Goal: Task Accomplishment & Management: Manage account settings

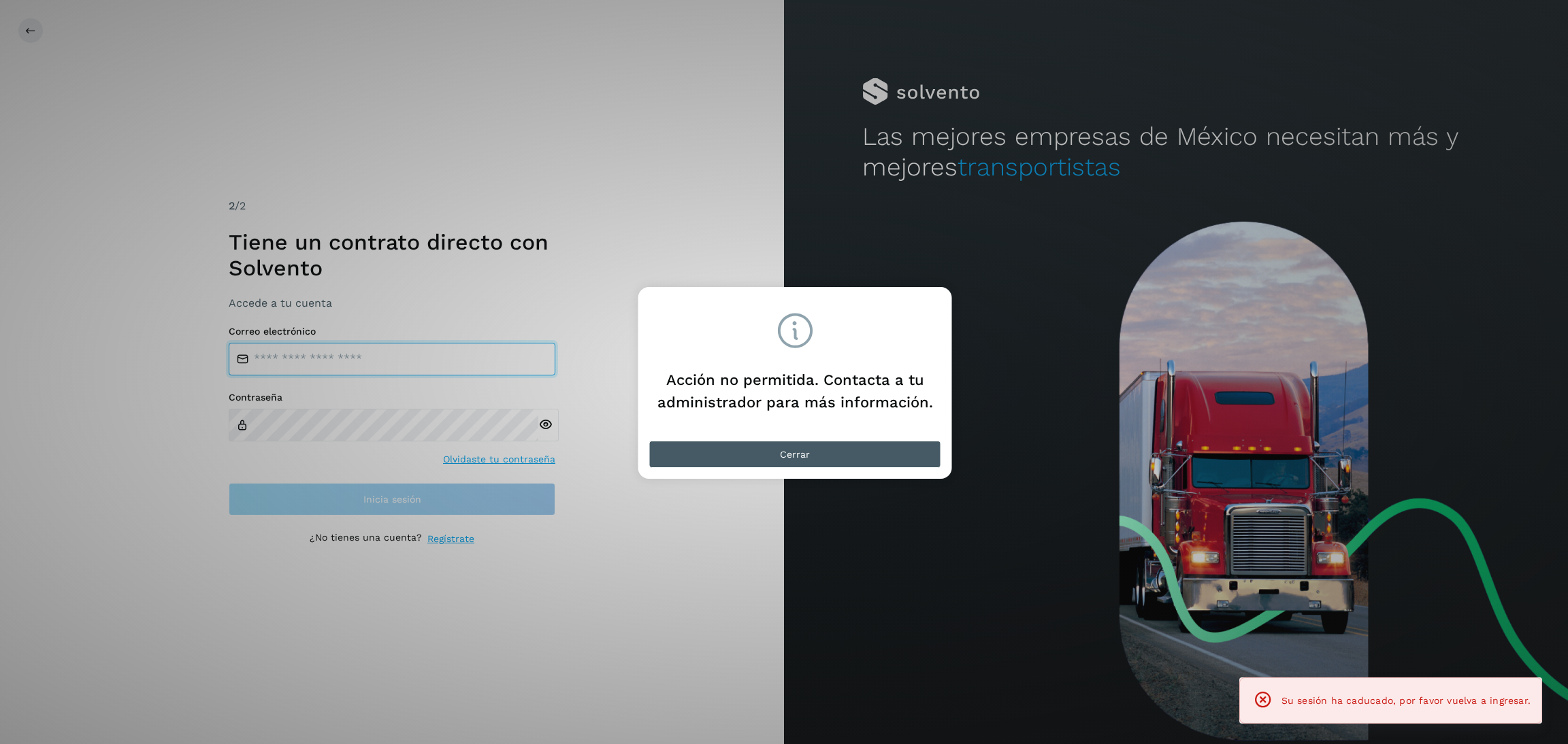
type input "**********"
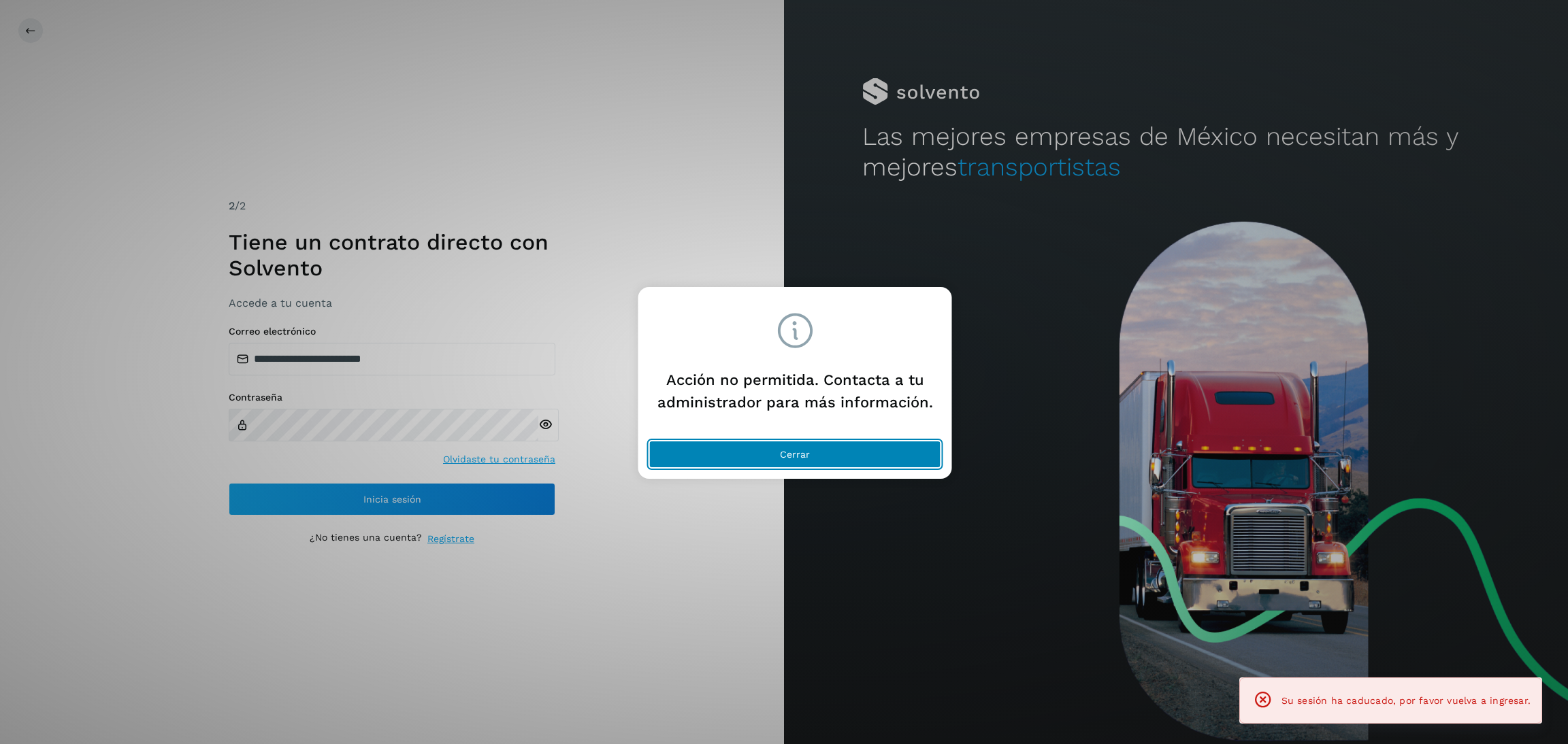
click at [895, 456] on button "Cerrar" at bounding box center [795, 455] width 292 height 27
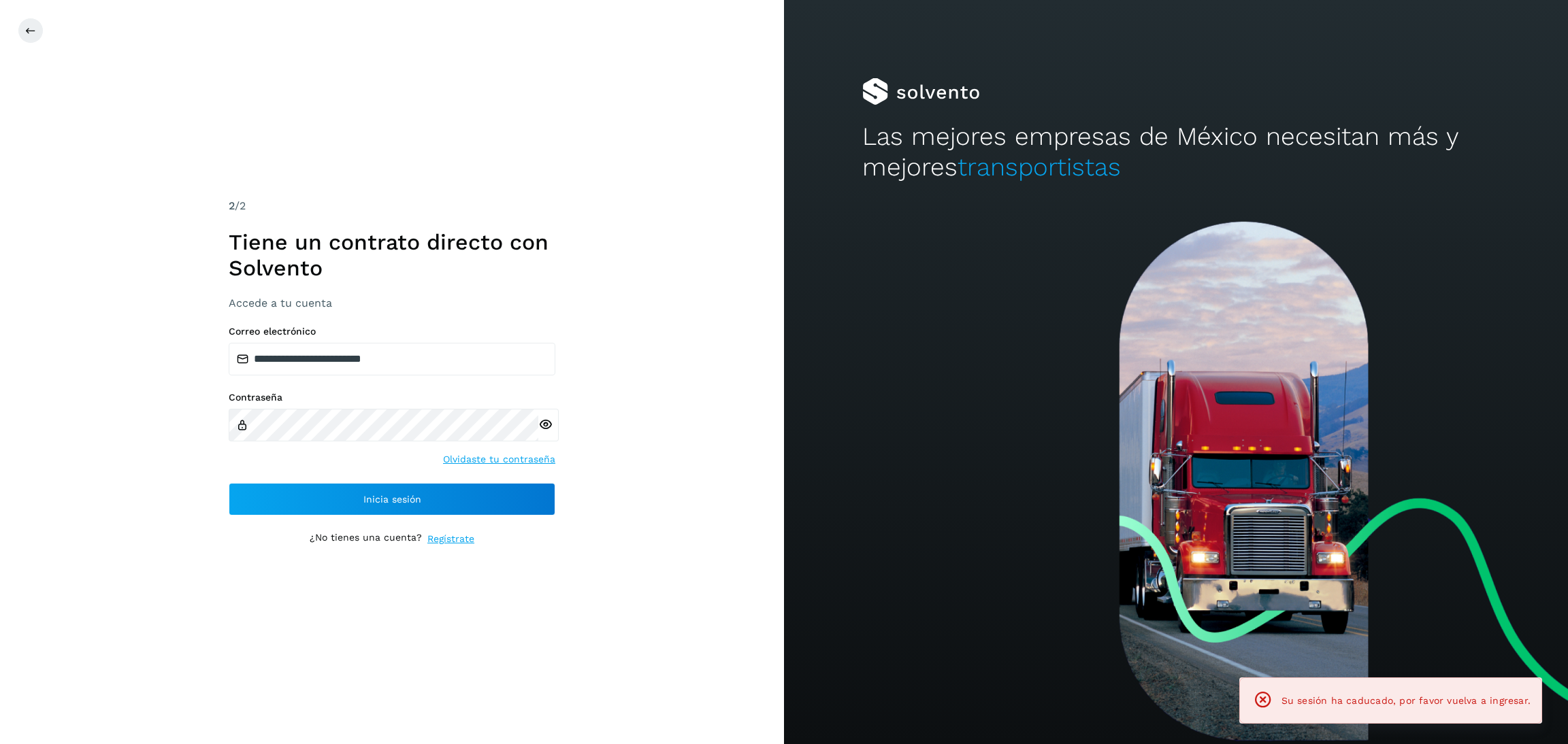
click at [528, 481] on div "**********" at bounding box center [392, 420] width 327 height 189
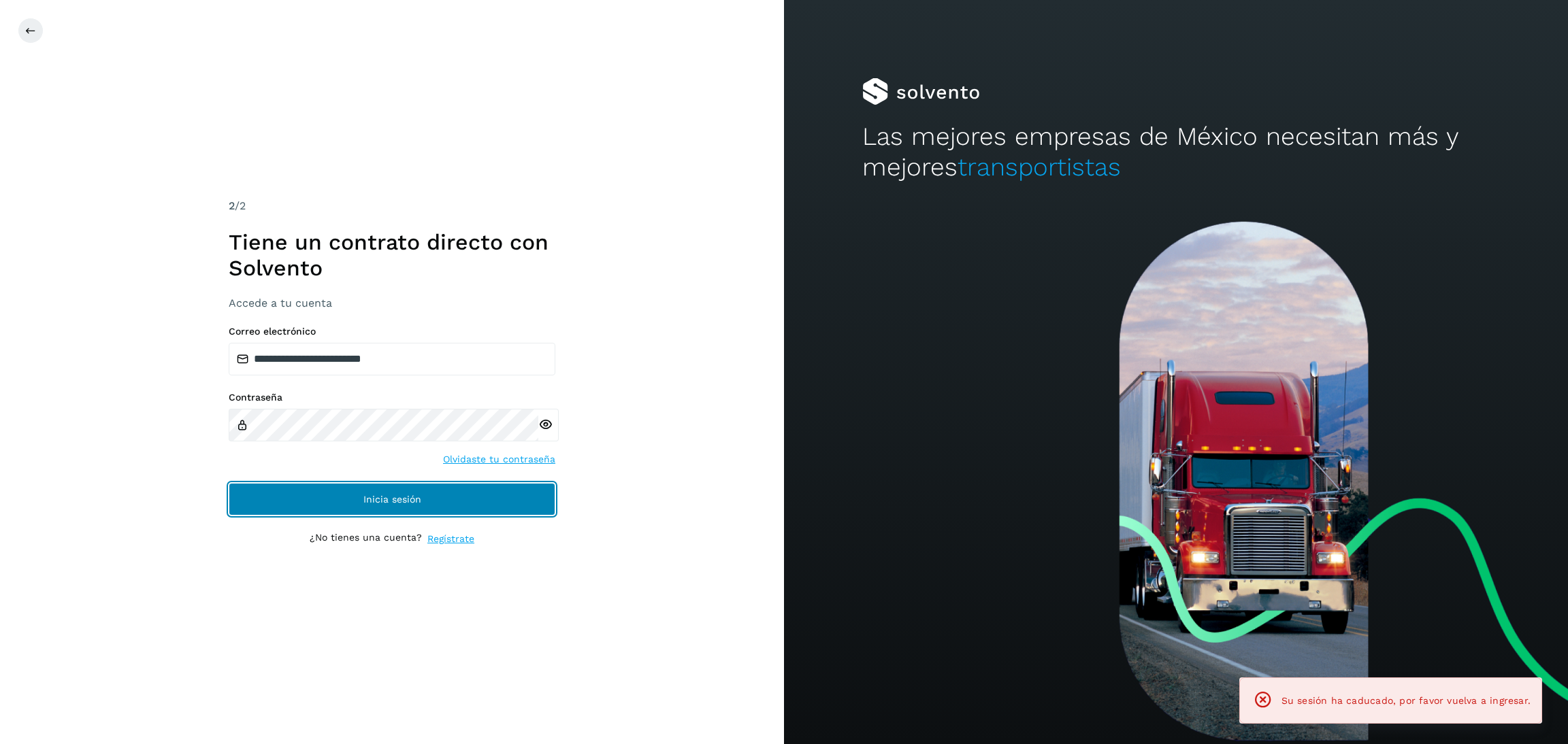
click at [521, 485] on button "Inicia sesión" at bounding box center [392, 499] width 327 height 33
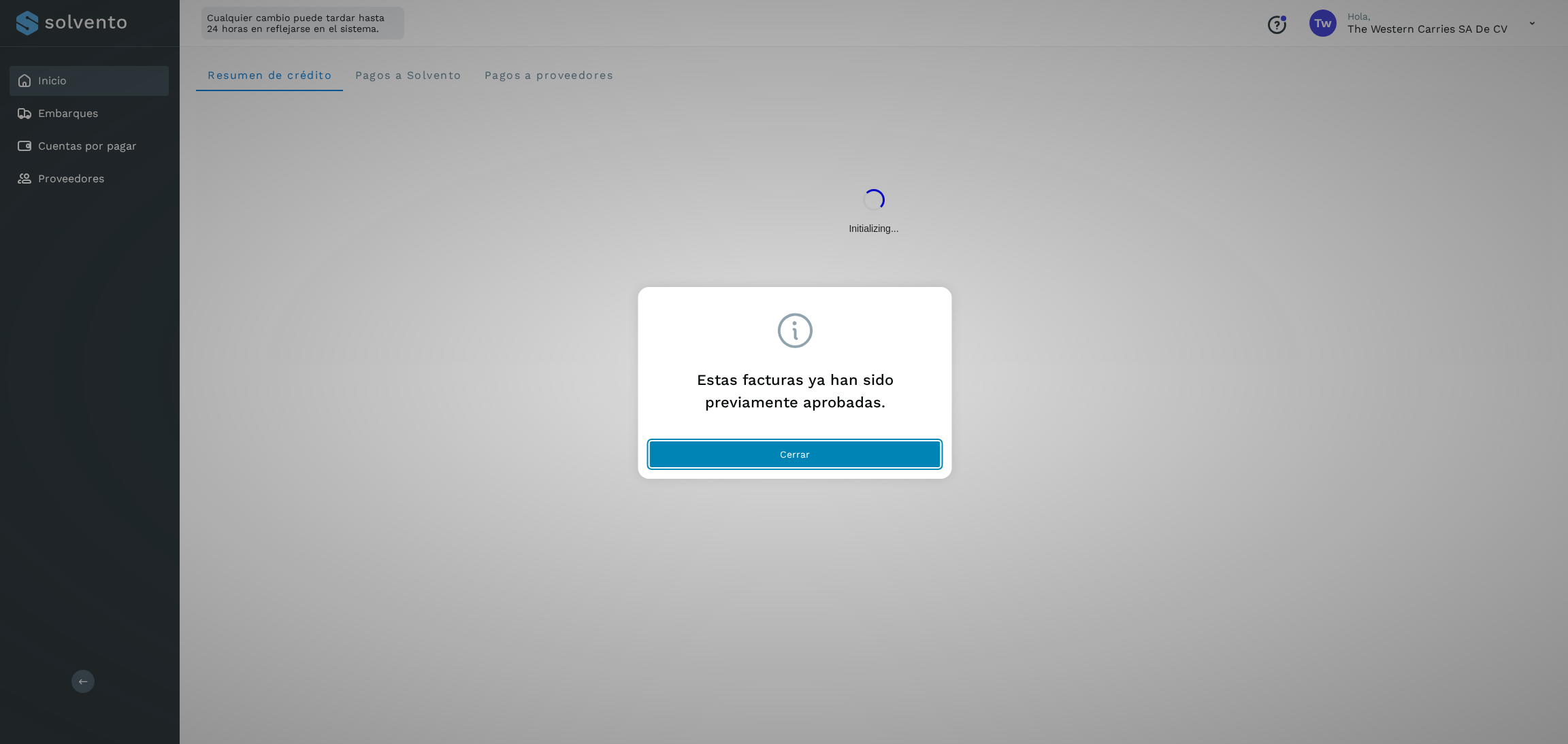
click at [901, 447] on button "Cerrar" at bounding box center [795, 455] width 292 height 27
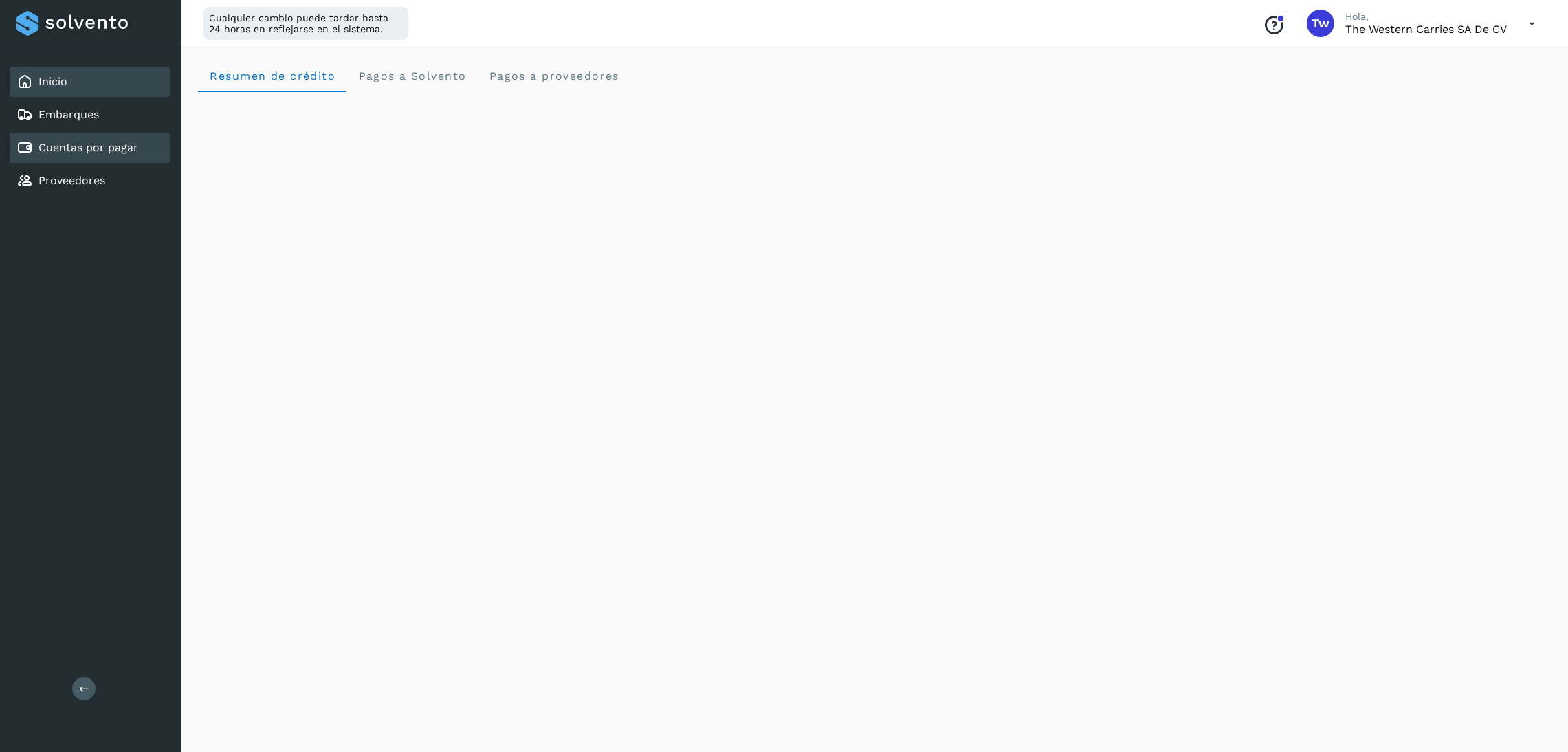
click at [86, 143] on link "Cuentas por pagar" at bounding box center [88, 147] width 99 height 13
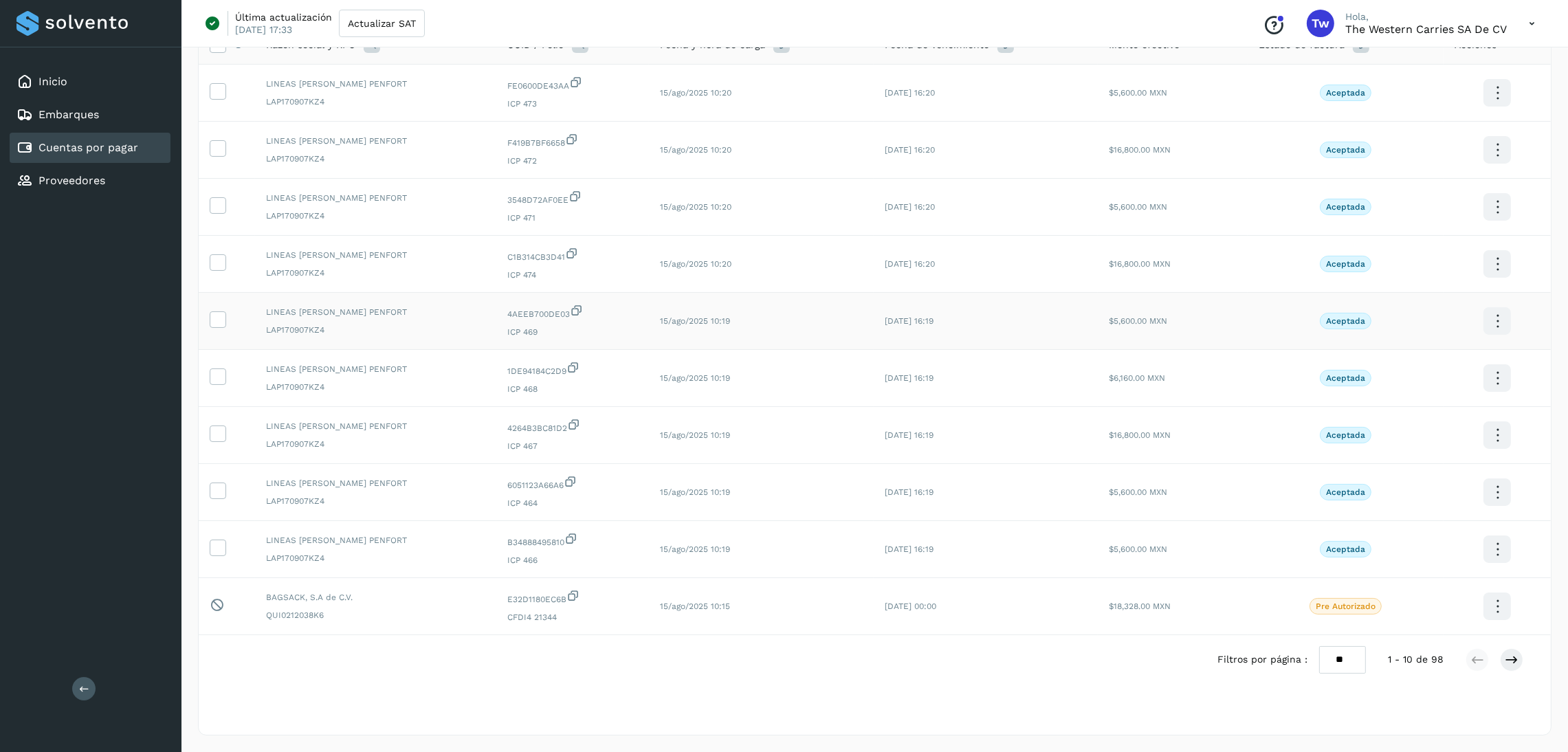
scroll to position [25, 0]
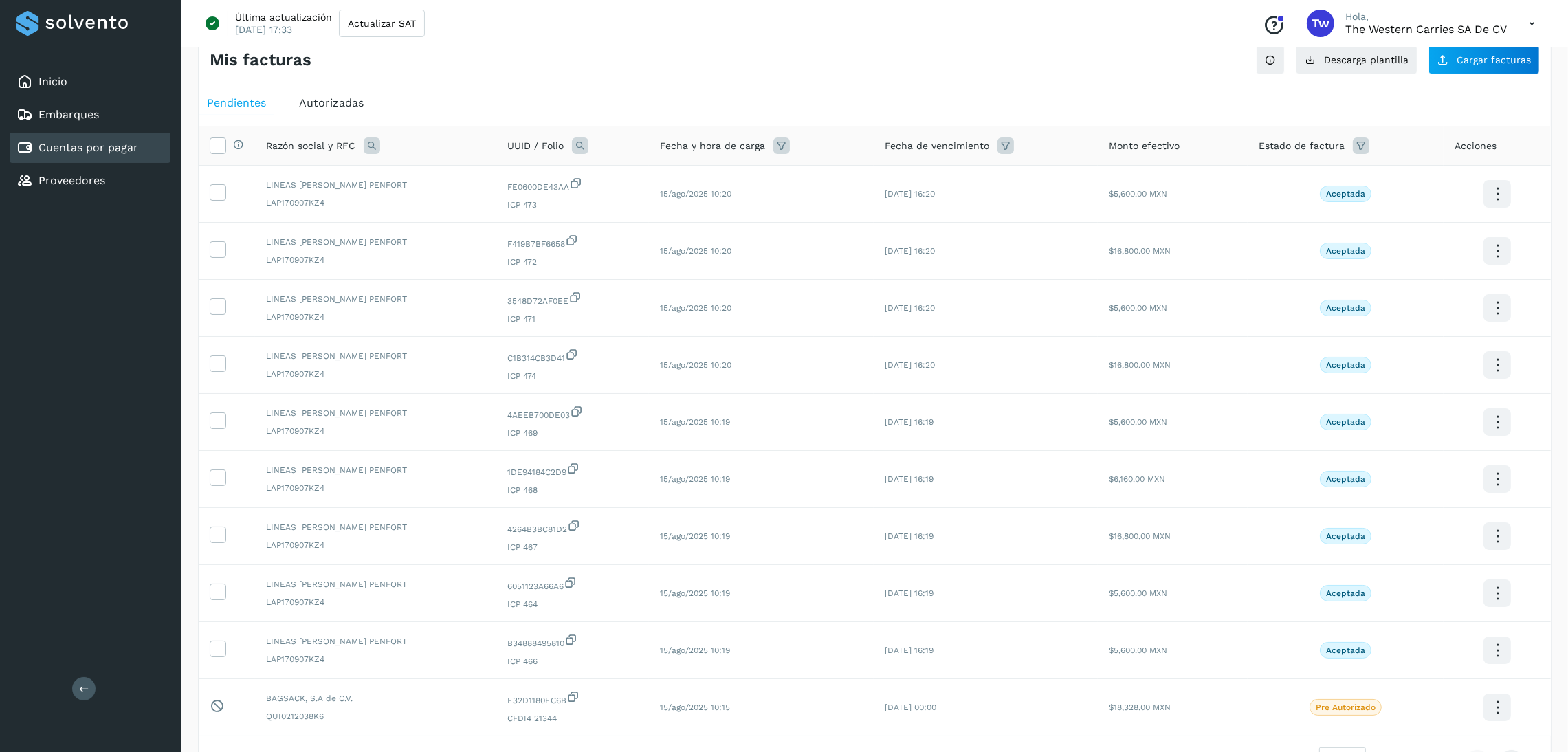
click at [1354, 140] on icon at bounding box center [1361, 146] width 16 height 16
click at [1503, 187] on input "text" at bounding box center [1430, 180] width 148 height 22
click at [1434, 319] on p "Pre Autorizado" at bounding box center [1425, 316] width 59 height 10
click at [1371, 321] on icon at bounding box center [1377, 315] width 14 height 14
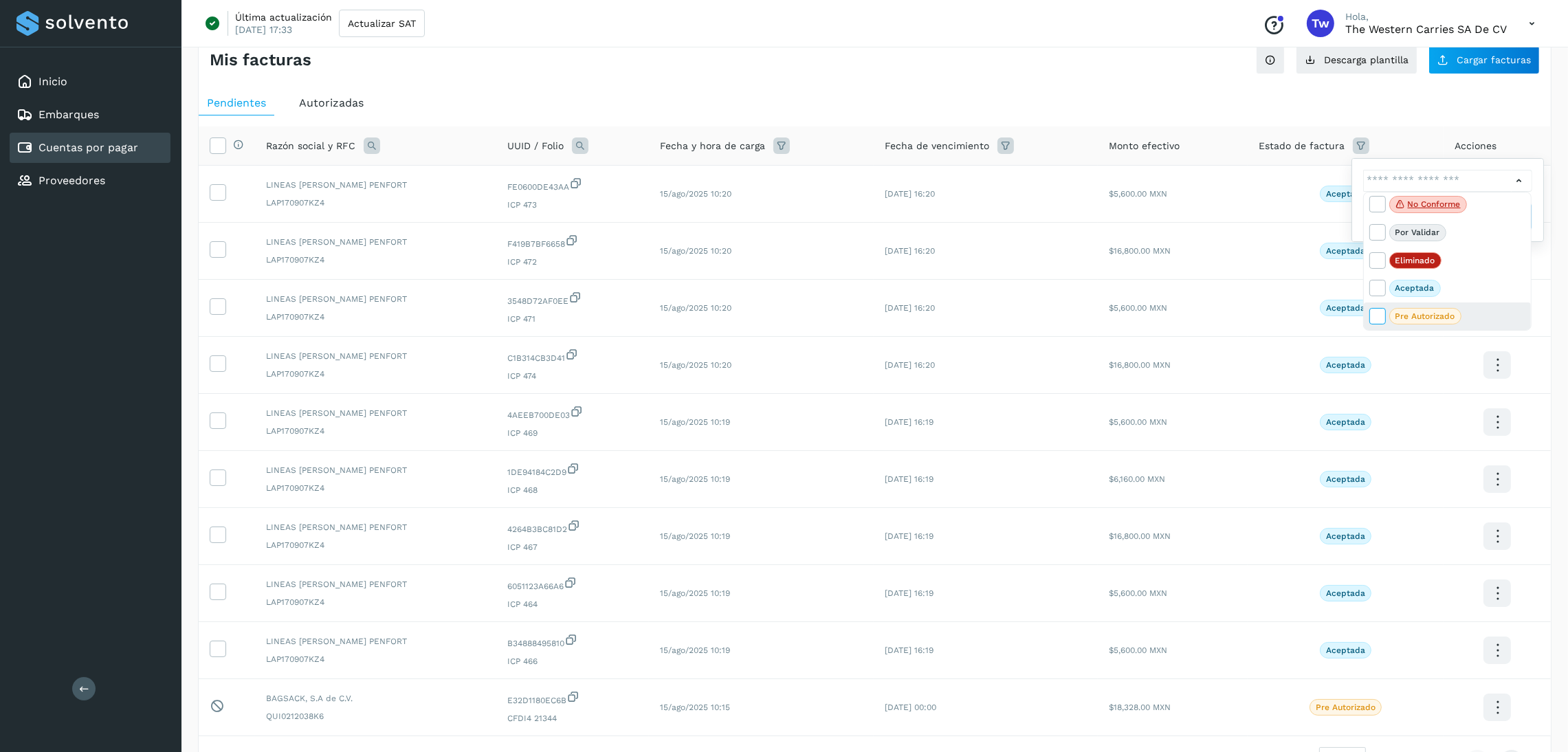
type input "**********"
click at [1397, 147] on div at bounding box center [784, 376] width 1568 height 752
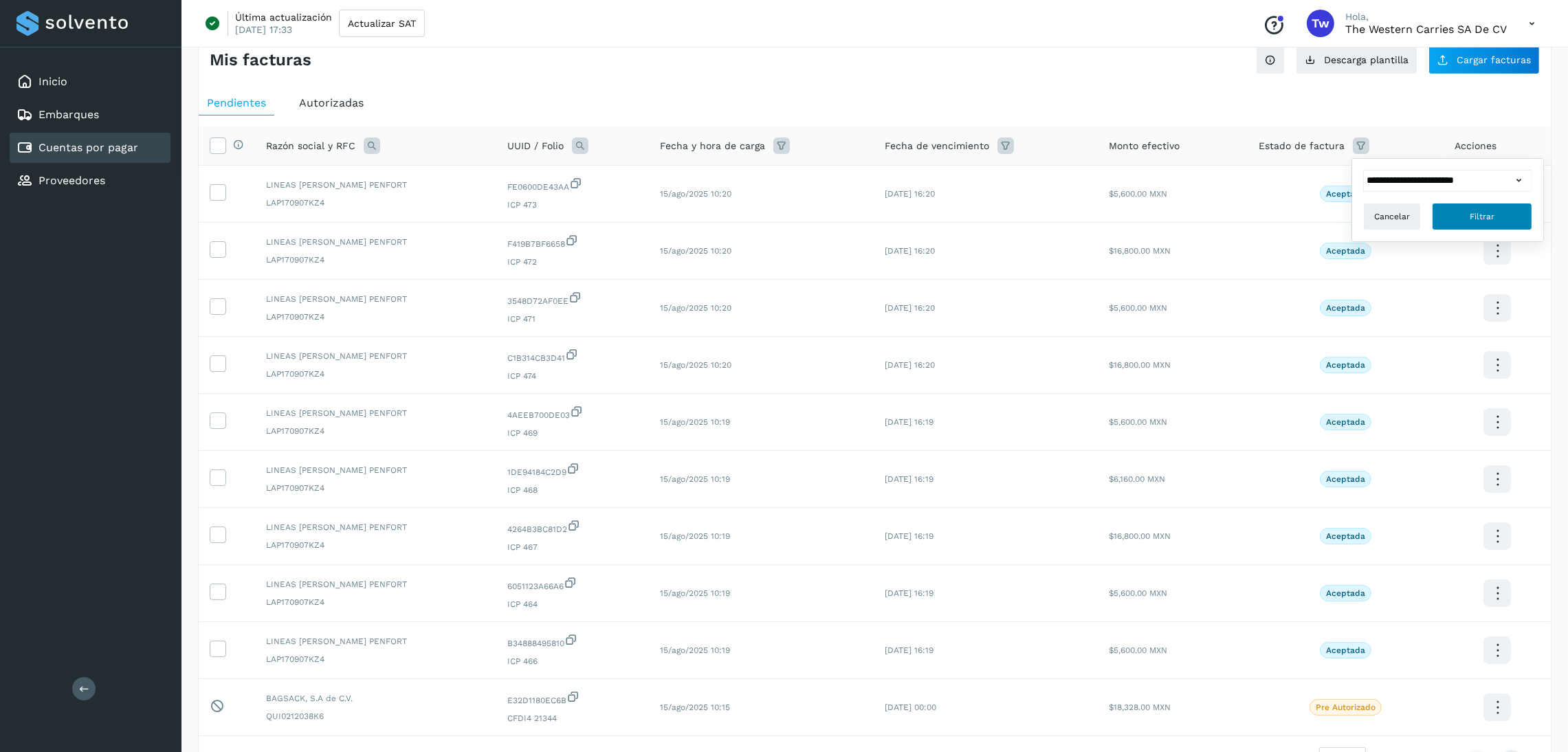
click at [1463, 215] on button "Filtrar" at bounding box center [1482, 217] width 100 height 28
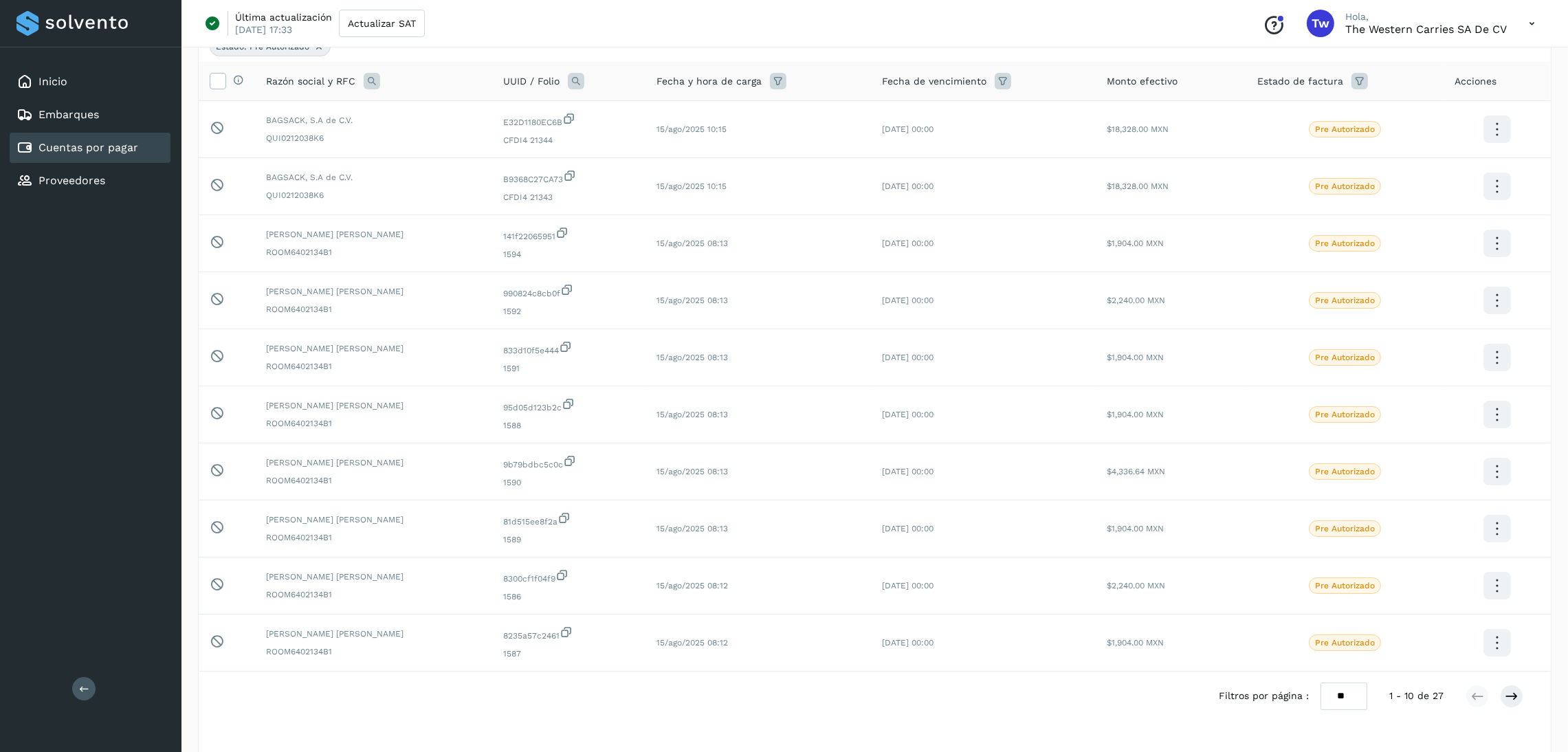
scroll to position [182, 0]
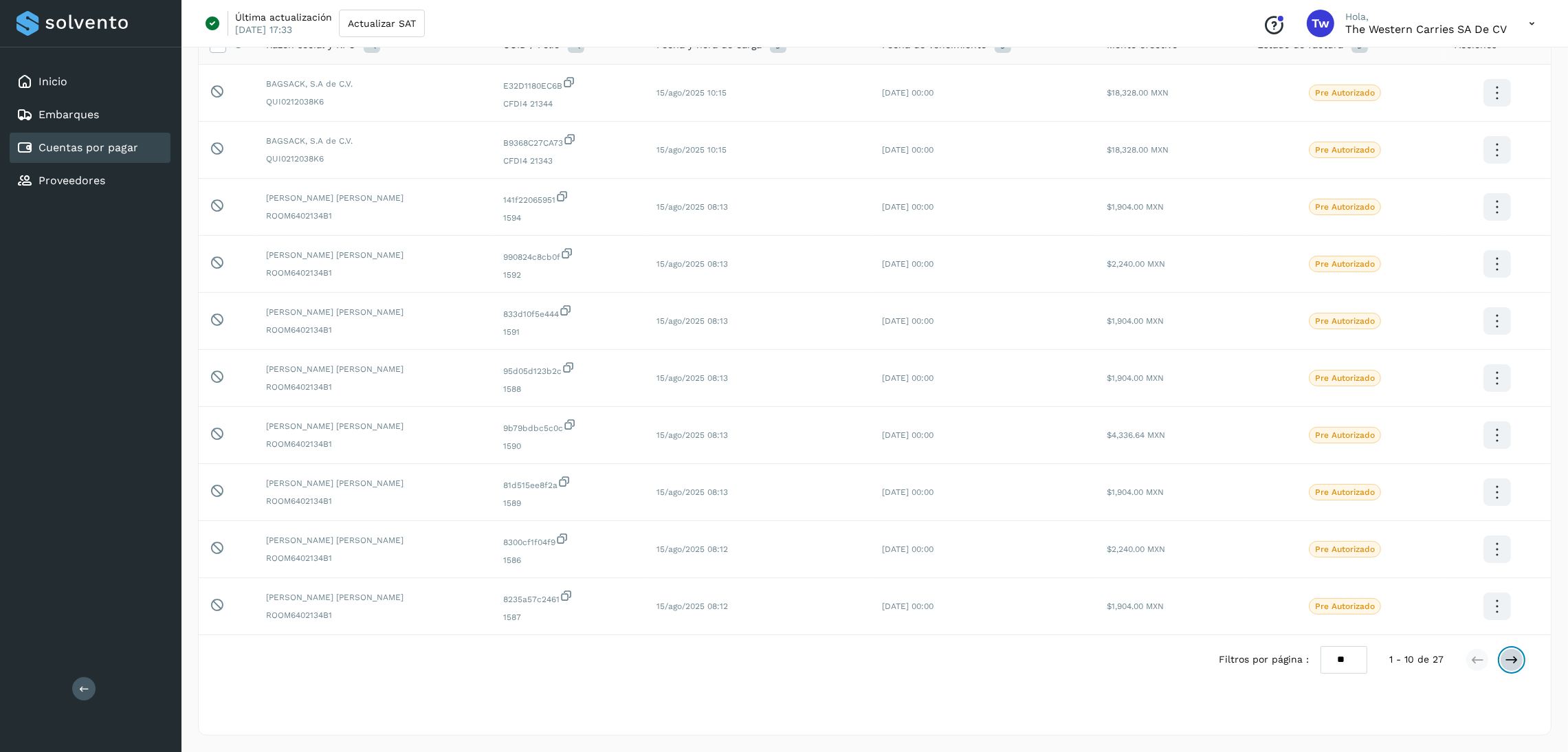
click at [1518, 653] on button at bounding box center [1511, 660] width 24 height 24
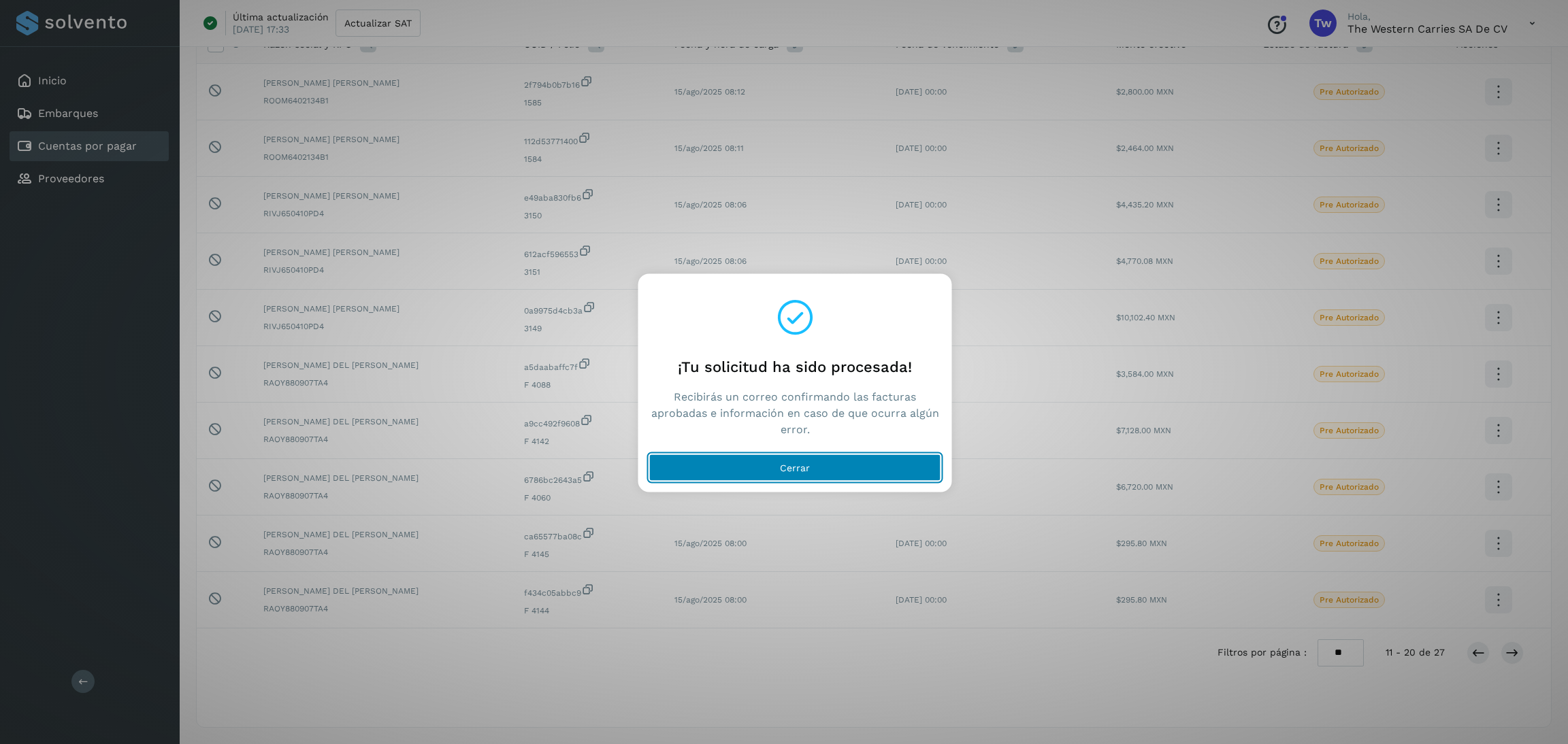
click at [895, 460] on button "Cerrar" at bounding box center [795, 468] width 292 height 27
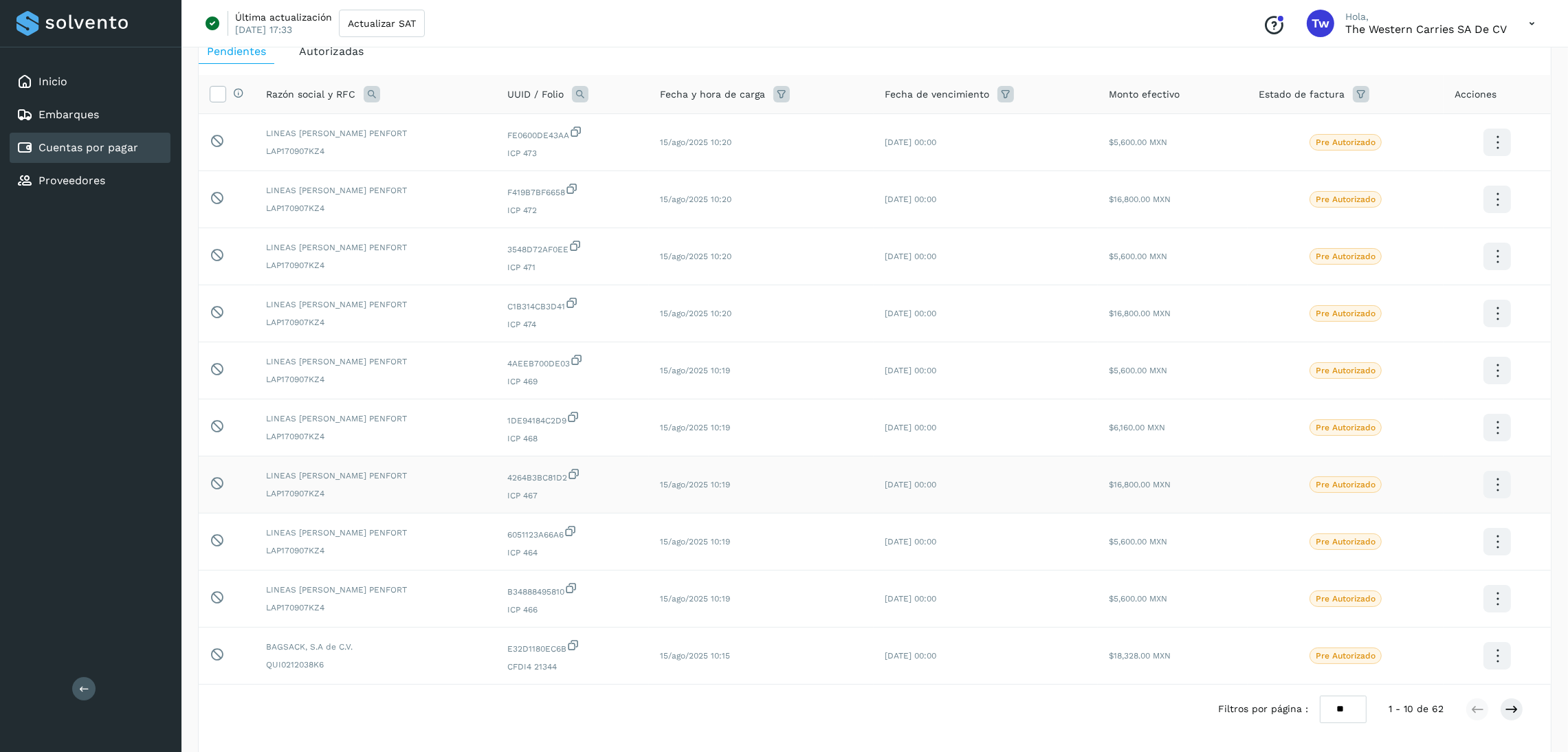
scroll to position [129, 0]
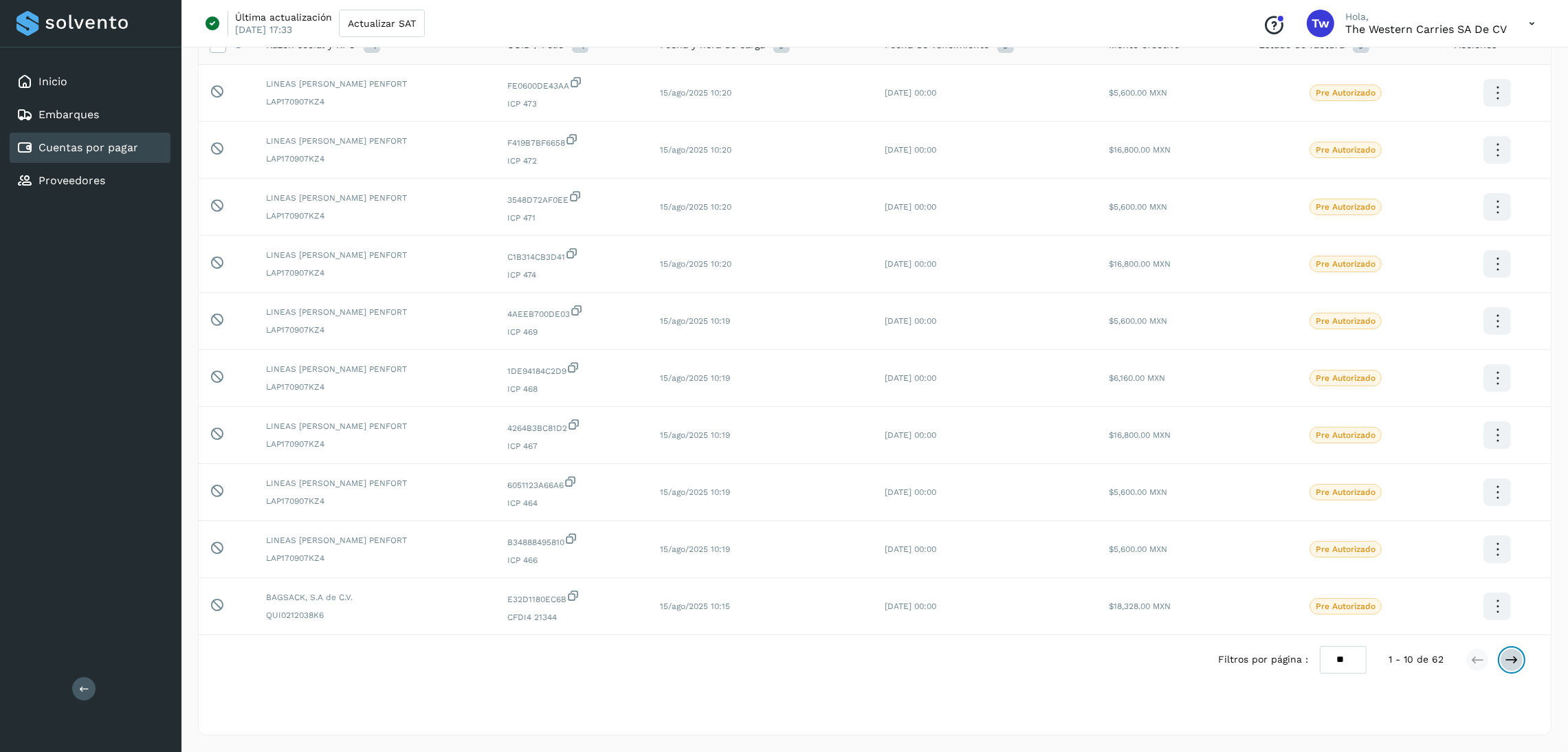
click at [1510, 653] on icon at bounding box center [1511, 660] width 14 height 14
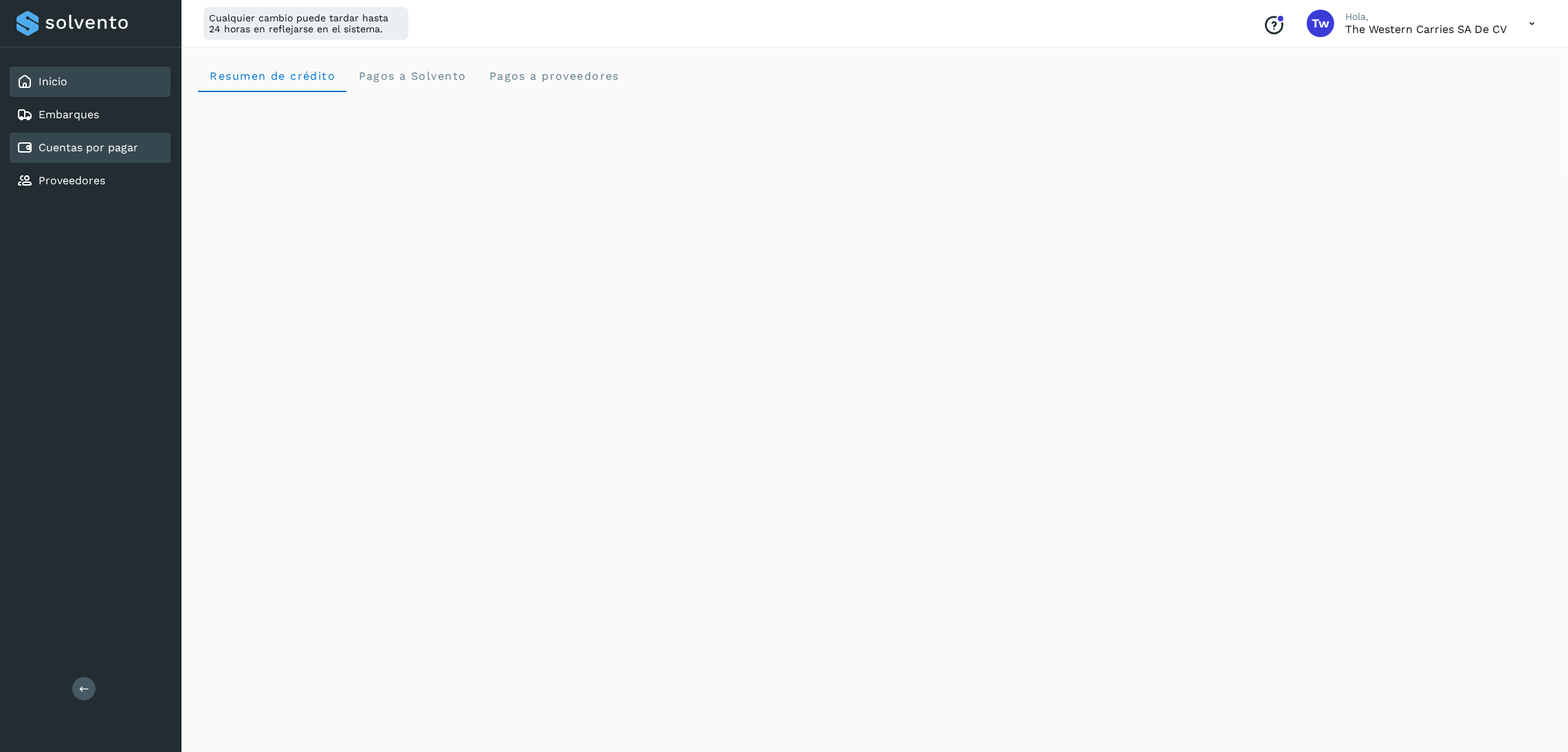
click at [89, 133] on div "Cuentas por pagar" at bounding box center [90, 147] width 160 height 30
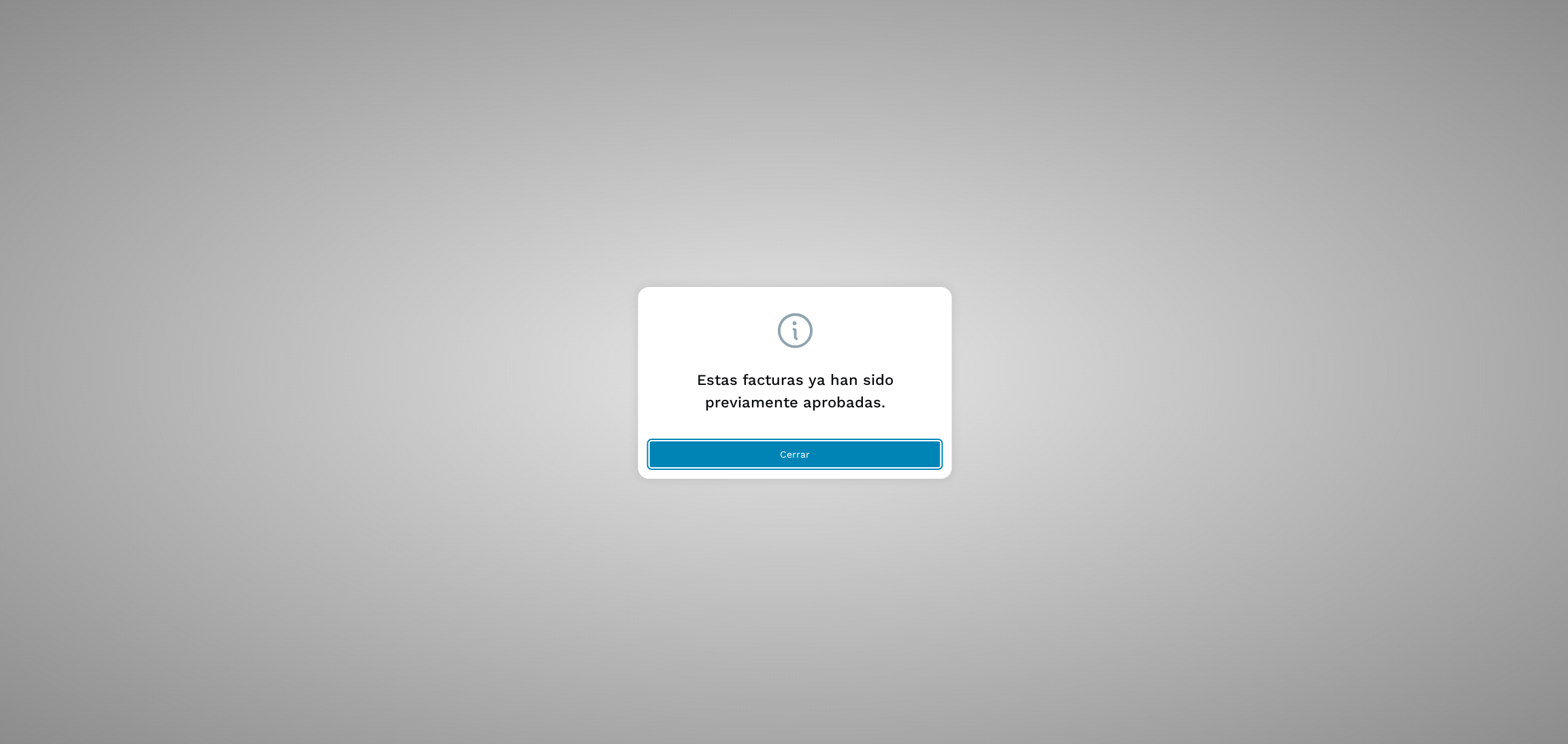
click at [830, 452] on button "Cerrar" at bounding box center [795, 455] width 292 height 27
